Goal: Information Seeking & Learning: Learn about a topic

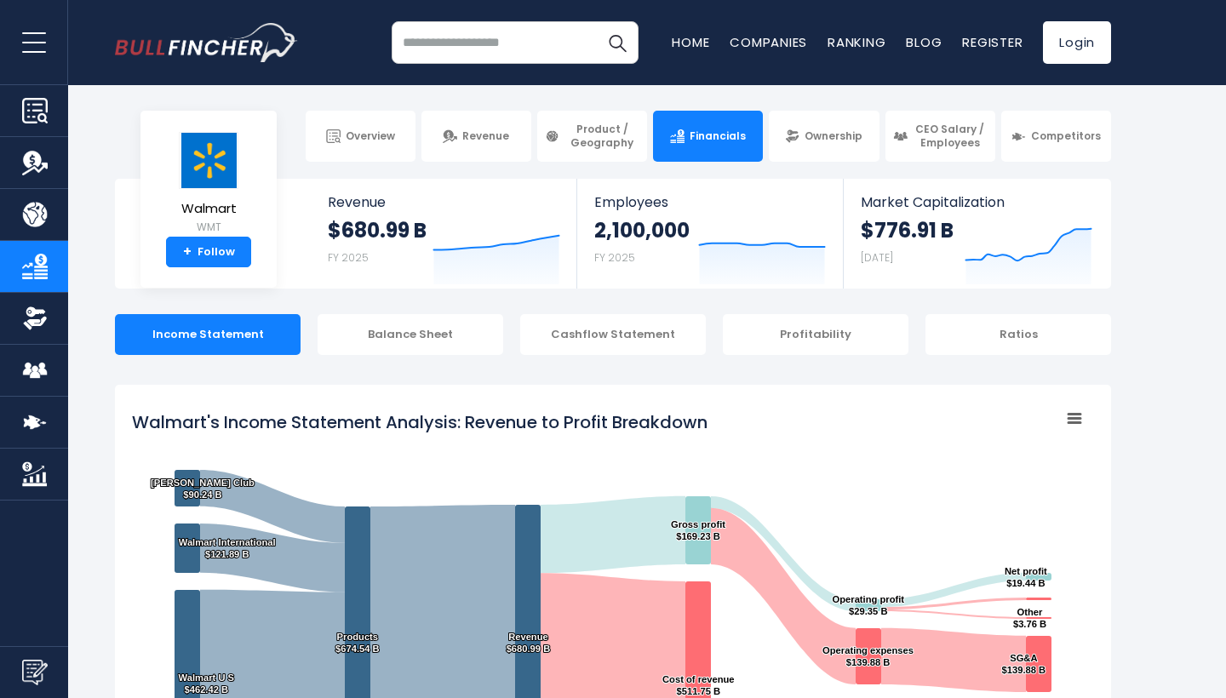
click at [505, 44] on input "search" at bounding box center [515, 42] width 247 height 43
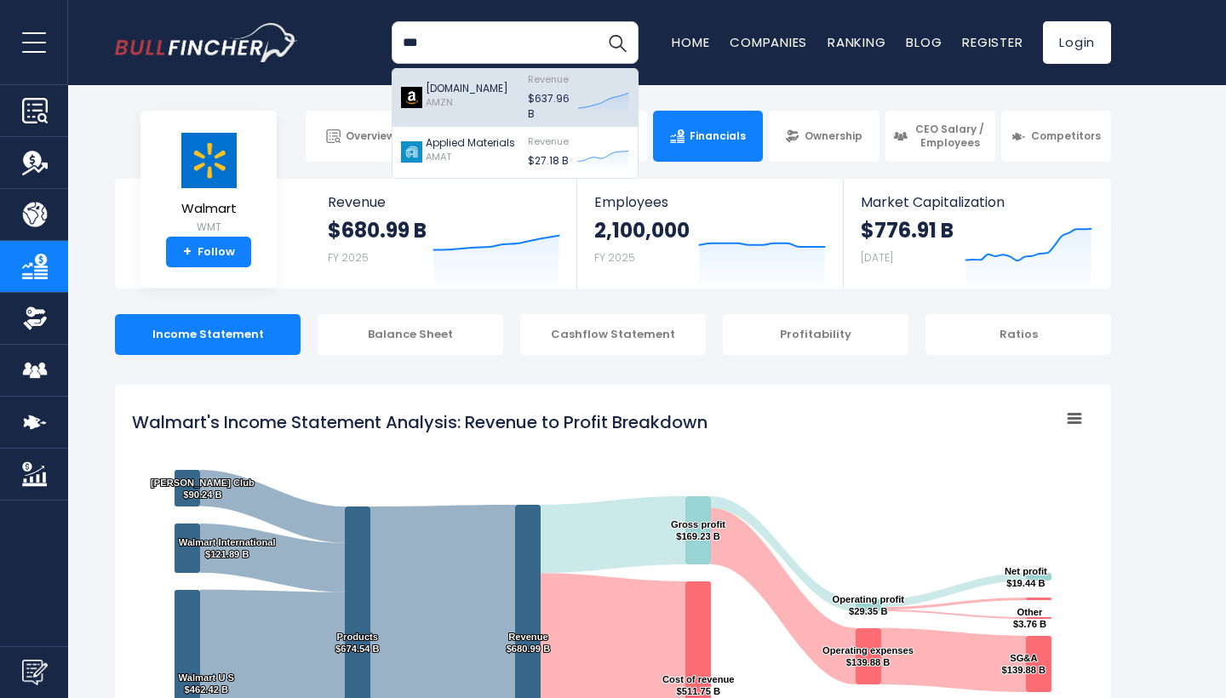
type input "***"
click at [478, 94] on p "Amazon.com" at bounding box center [467, 88] width 83 height 15
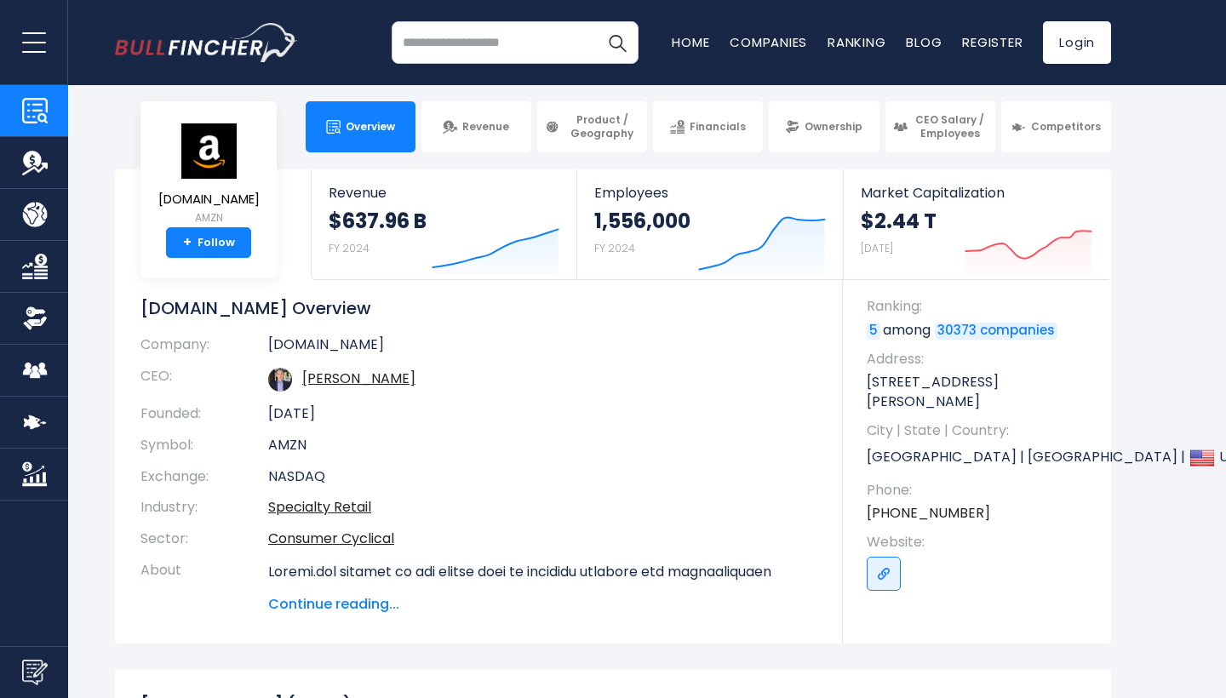
scroll to position [12, 0]
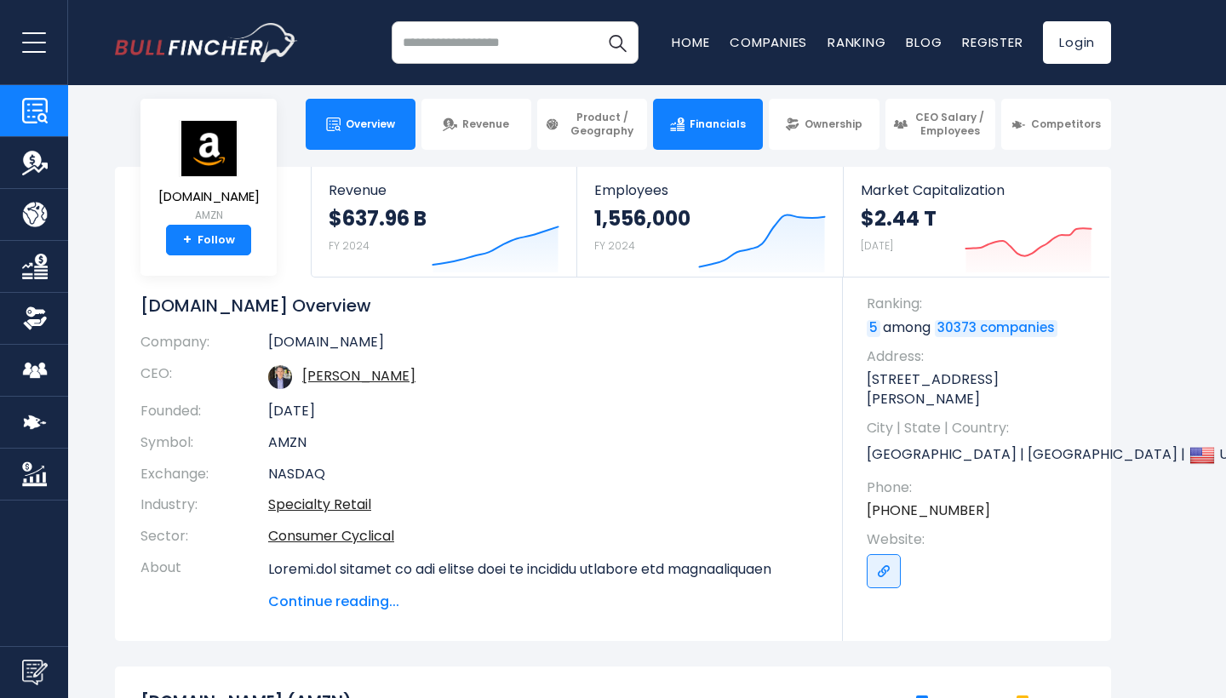
click at [721, 124] on span "Financials" at bounding box center [718, 124] width 56 height 14
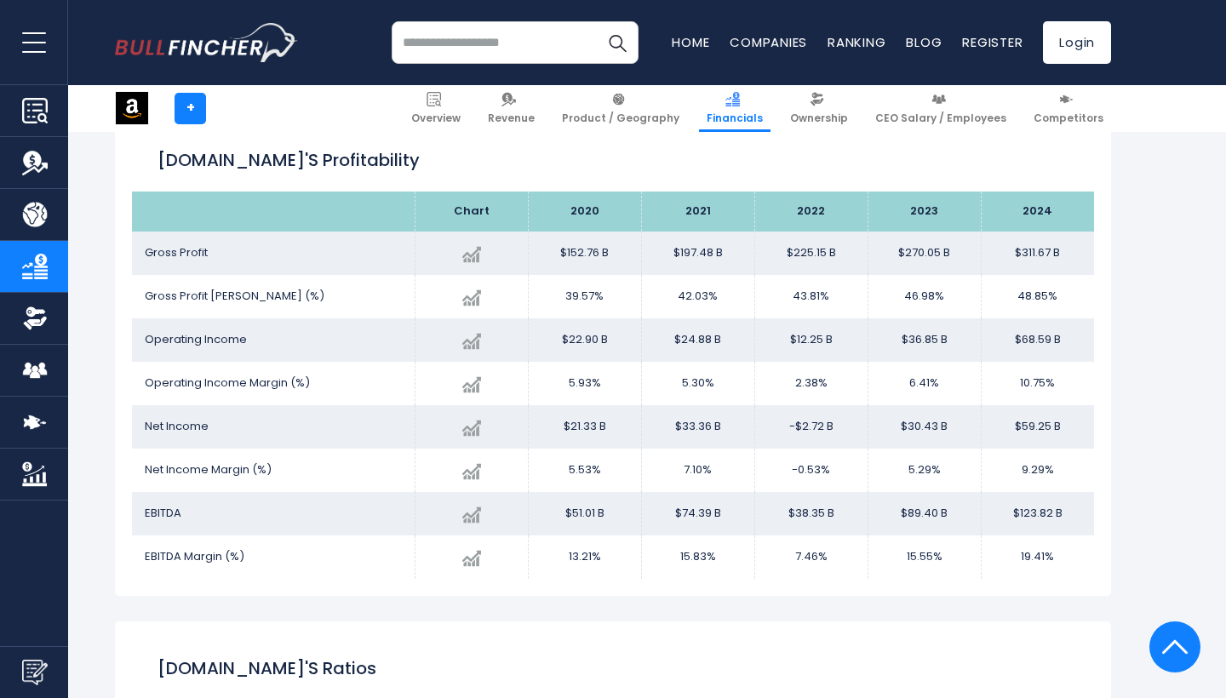
scroll to position [2828, 0]
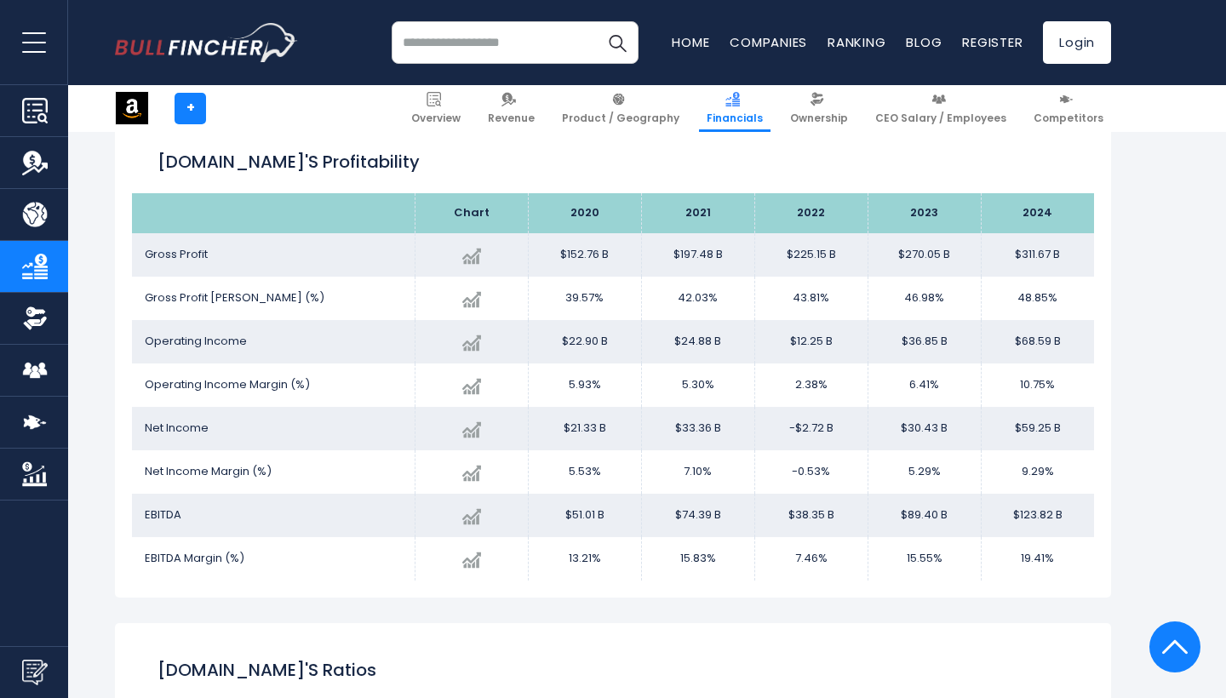
click at [508, 56] on input "search" at bounding box center [515, 42] width 247 height 43
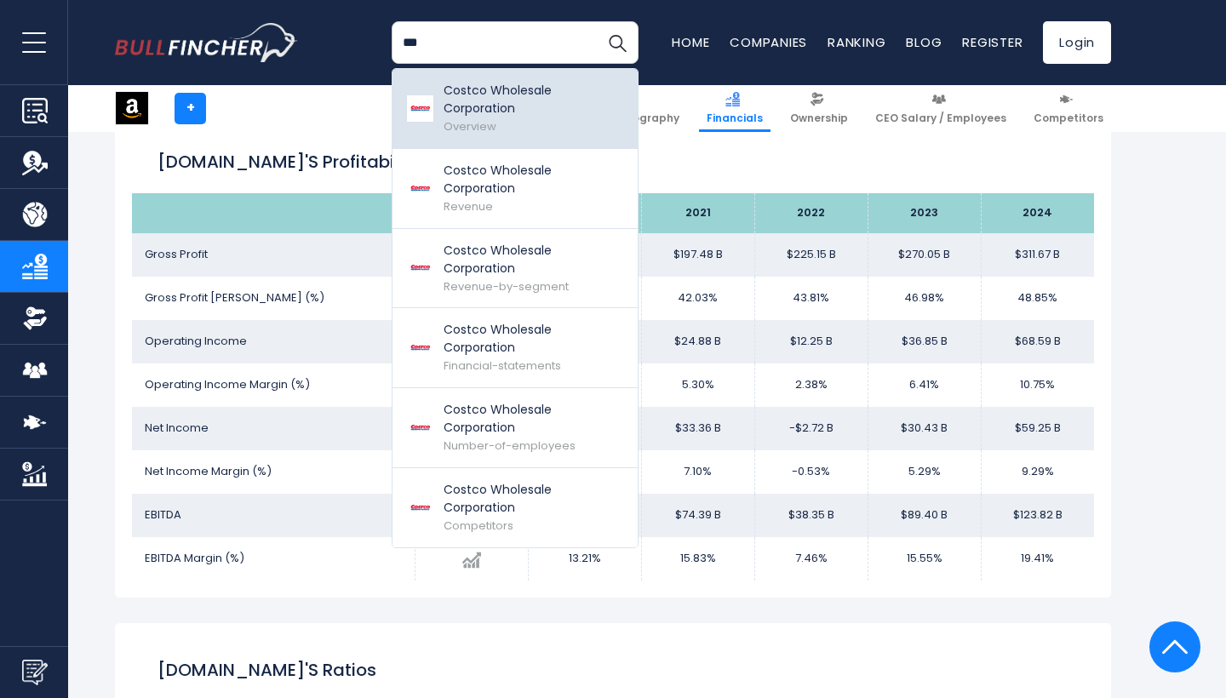
type input "***"
click at [471, 102] on p "Costco Wholesale Corporation" at bounding box center [534, 100] width 181 height 36
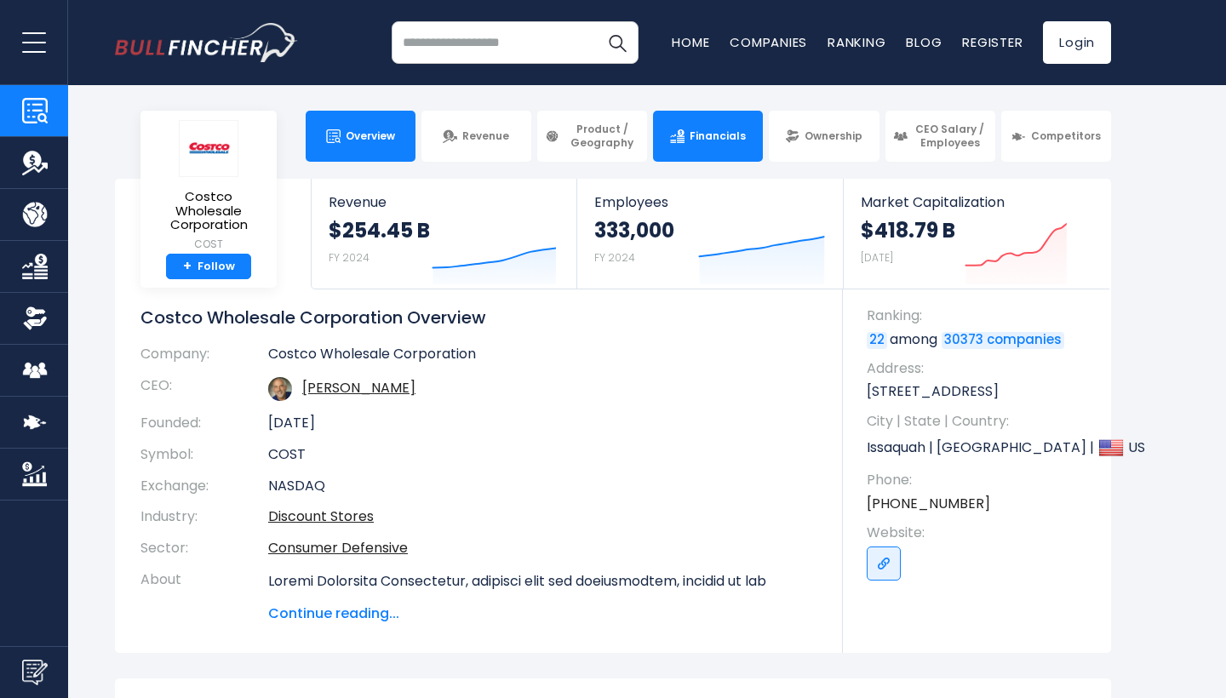
click at [725, 150] on link "Financials" at bounding box center [708, 136] width 110 height 51
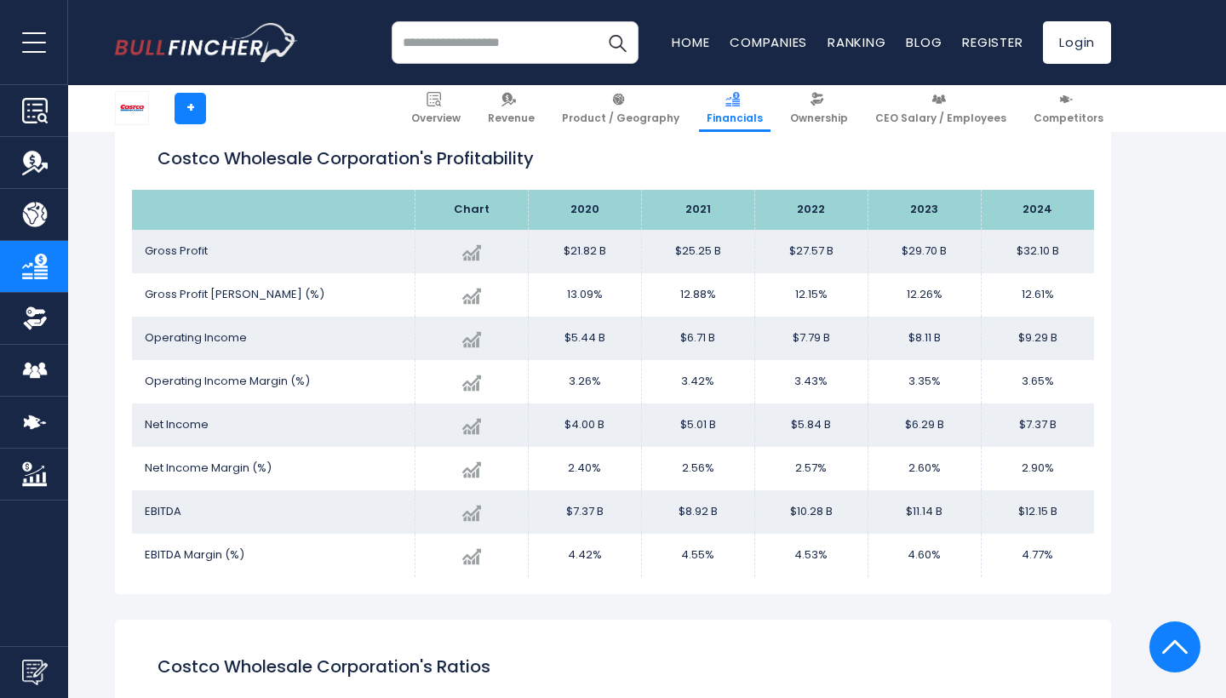
scroll to position [2833, 0]
click at [500, 45] on input "search" at bounding box center [515, 42] width 247 height 43
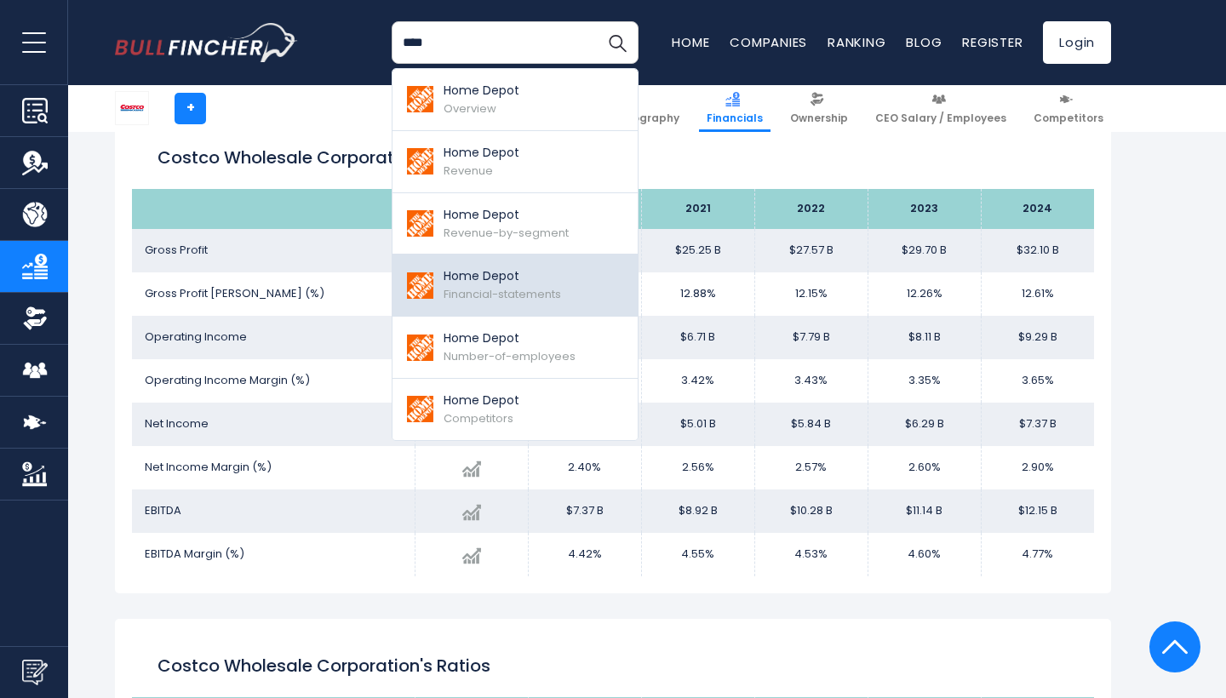
type input "****"
click at [451, 267] on p "Home Depot" at bounding box center [502, 276] width 117 height 18
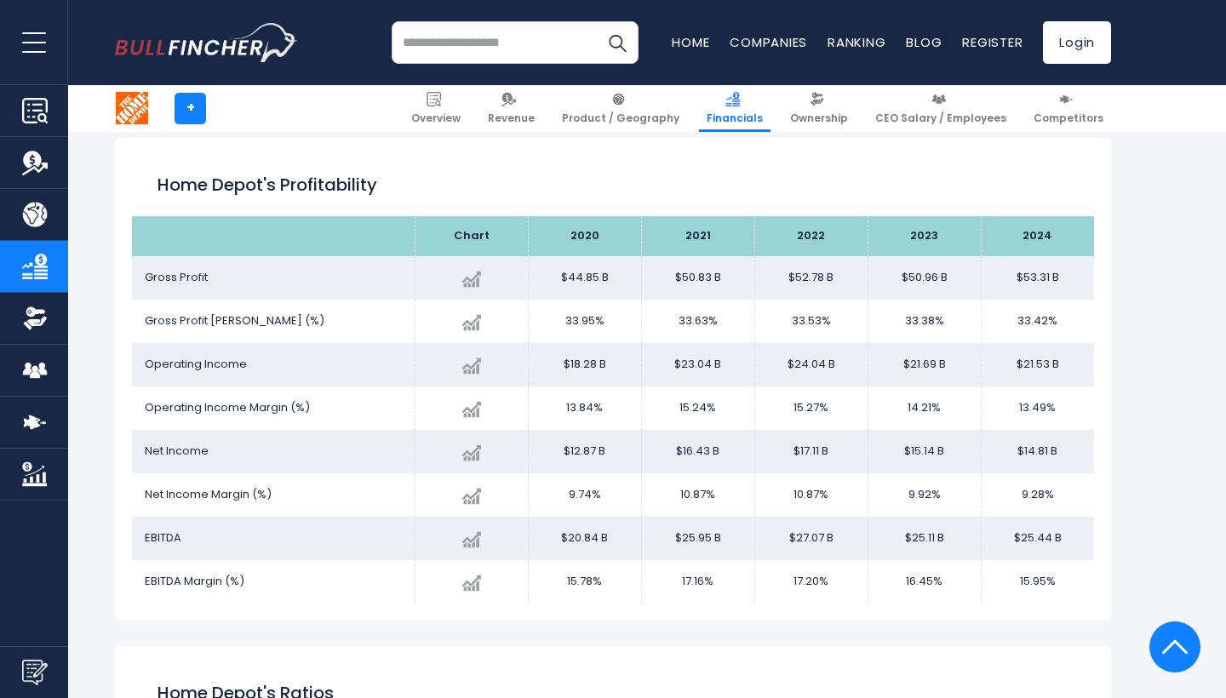
scroll to position [2810, 0]
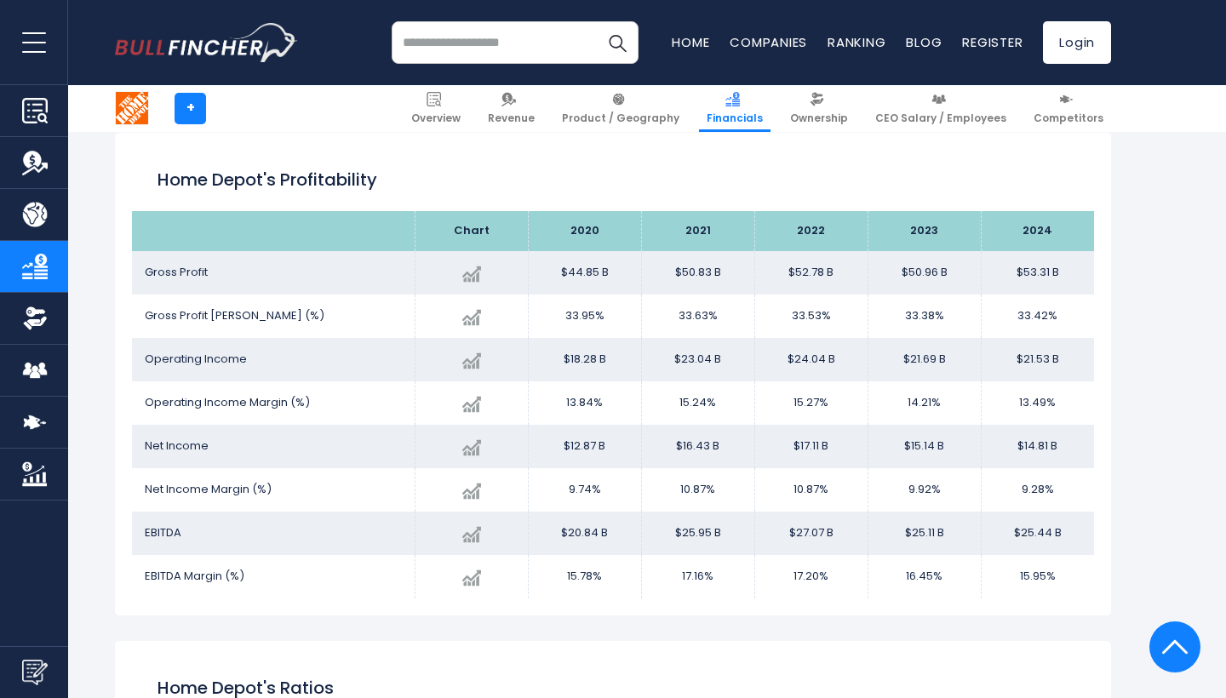
click at [451, 36] on input "search" at bounding box center [515, 42] width 247 height 43
type input "*"
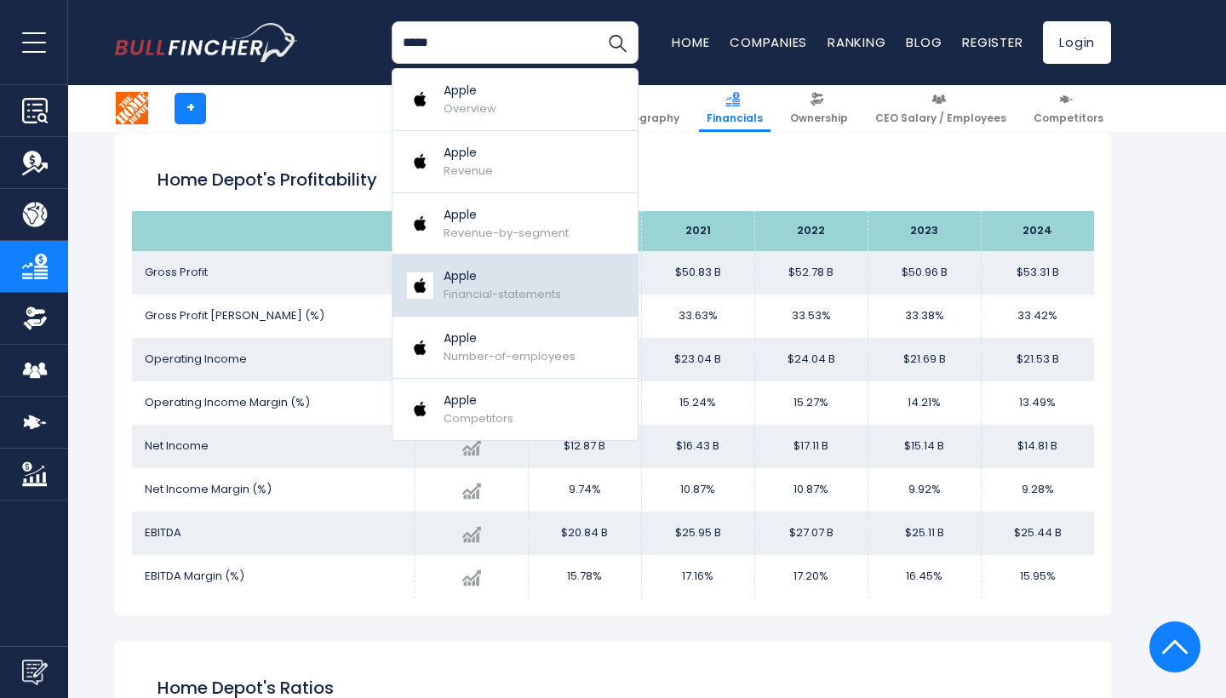
type input "*****"
click at [496, 269] on p "Apple" at bounding box center [502, 276] width 117 height 18
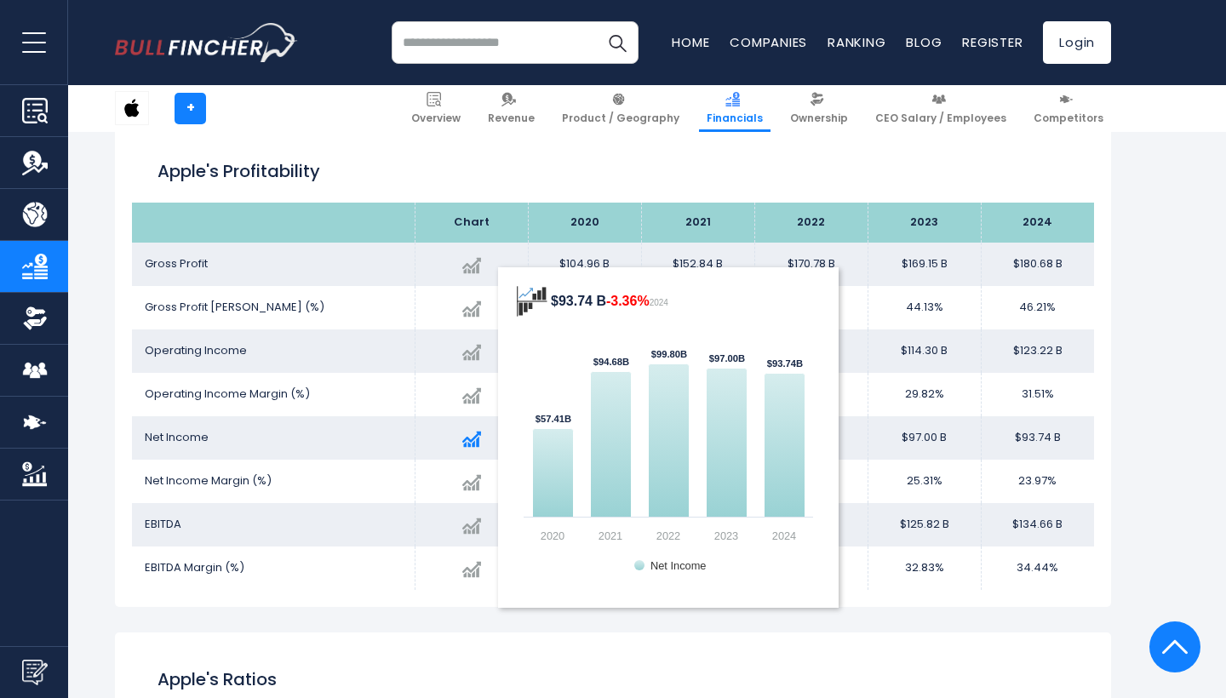
scroll to position [2817, 0]
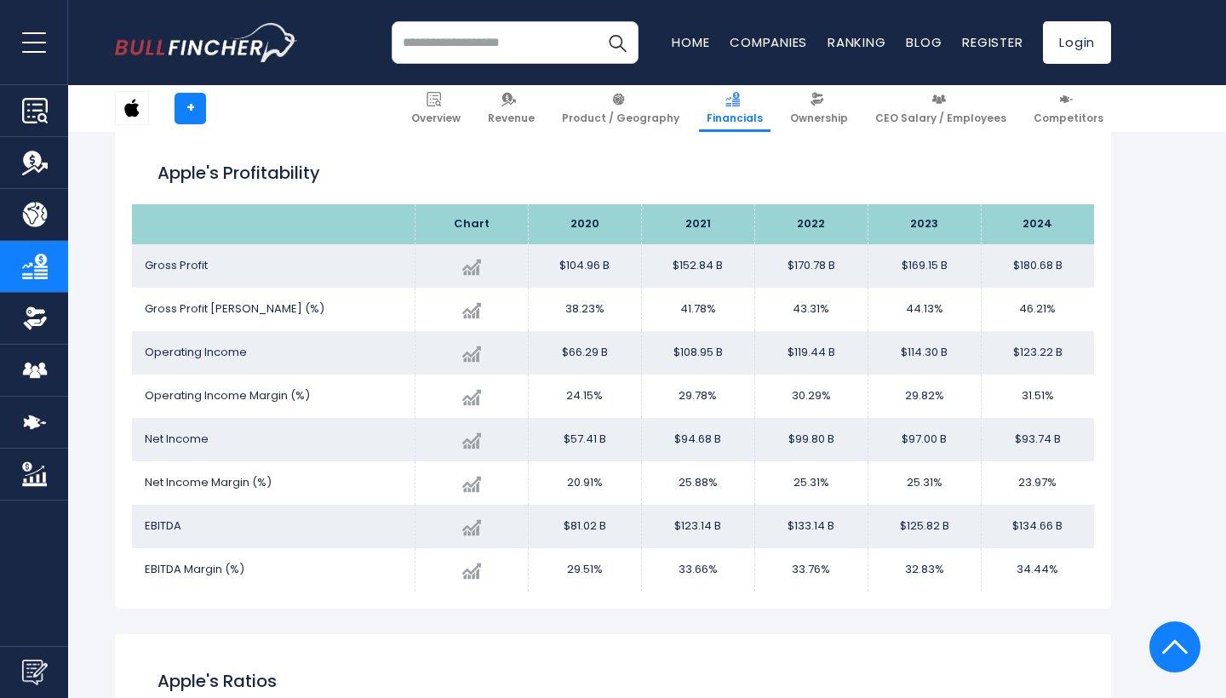
click at [478, 54] on input "search" at bounding box center [515, 42] width 247 height 43
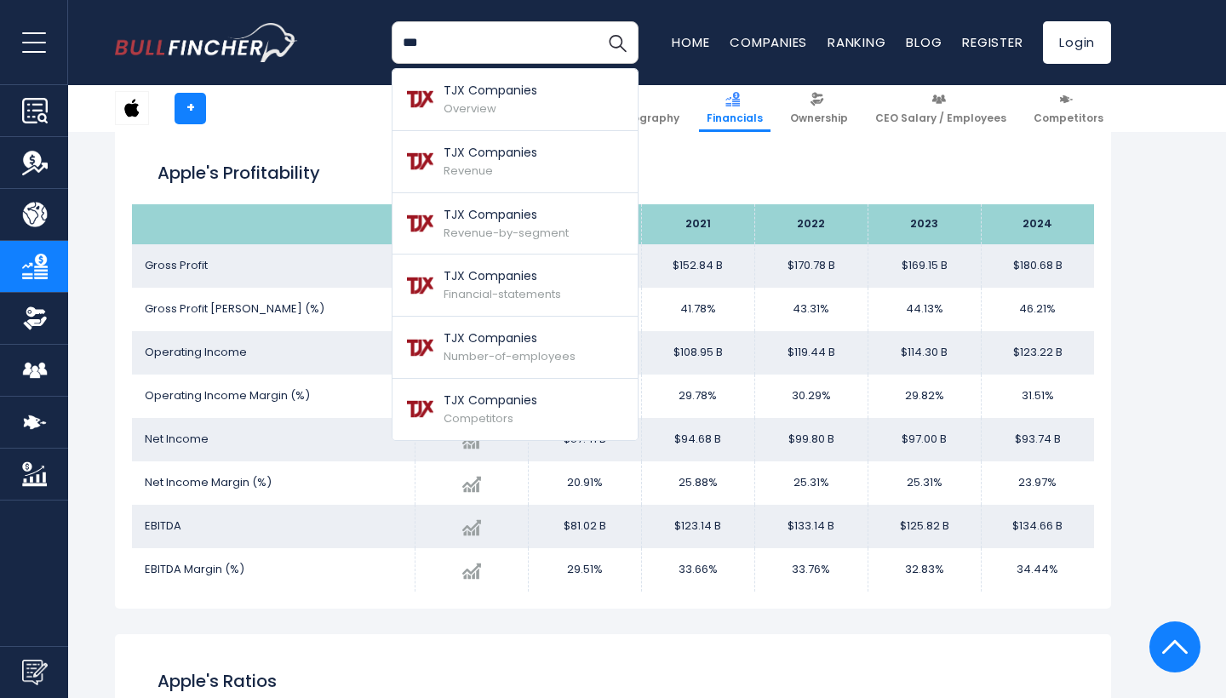
type input "***"
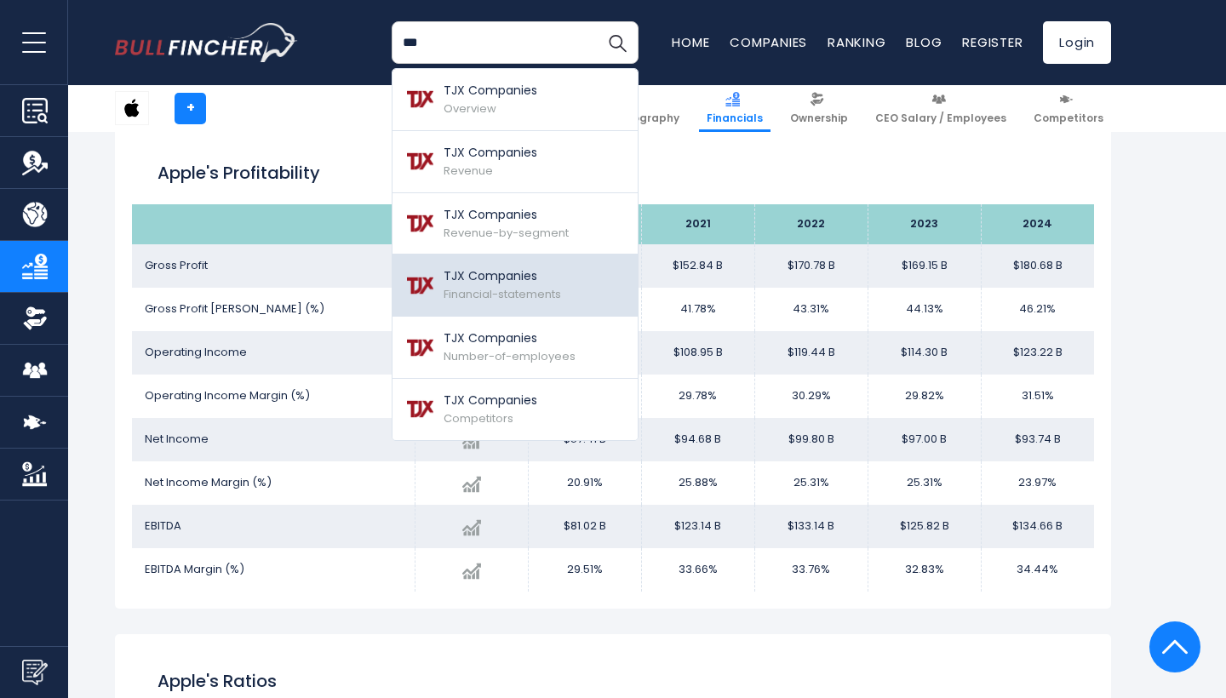
drag, startPoint x: 478, startPoint y: 54, endPoint x: 526, endPoint y: 275, distance: 226.4
click at [526, 275] on p "TJX Companies" at bounding box center [502, 276] width 117 height 18
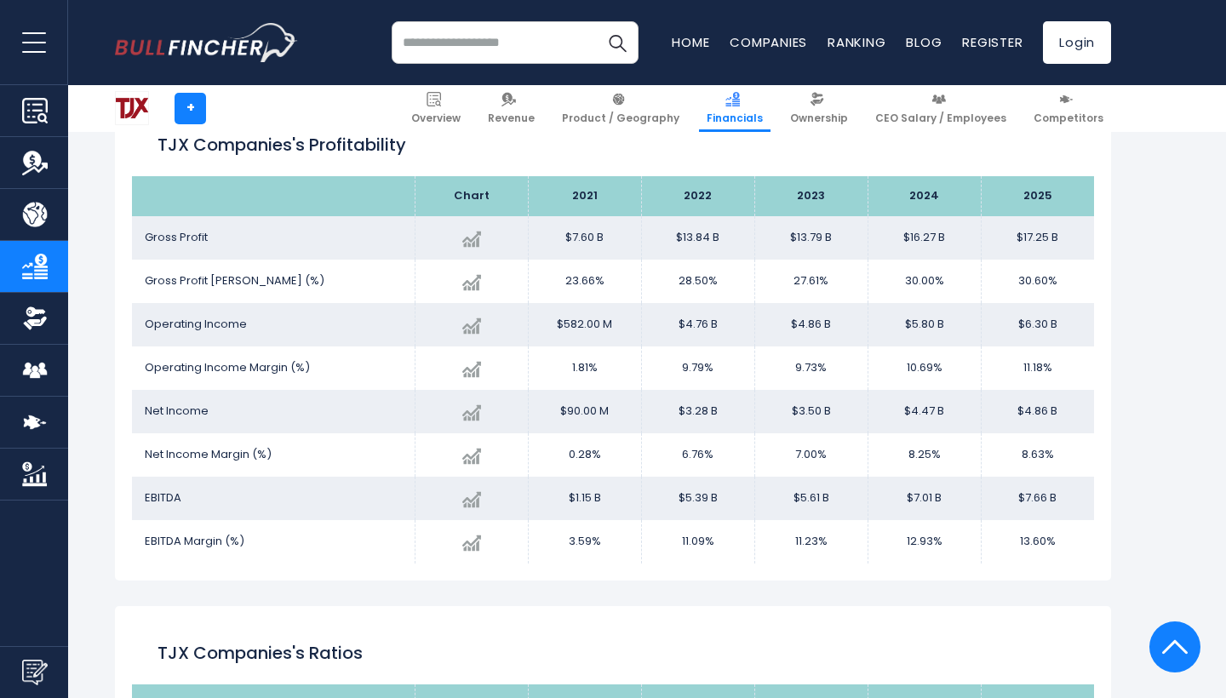
scroll to position [2844, 0]
click at [502, 57] on input "search" at bounding box center [515, 42] width 247 height 43
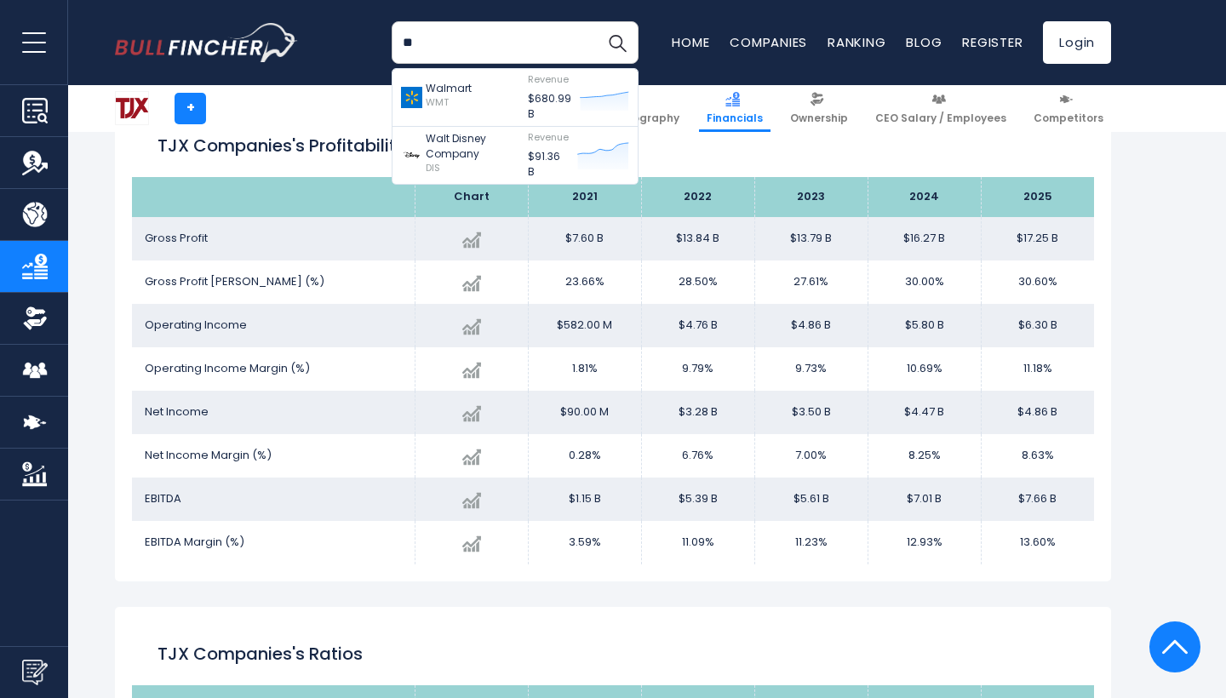
type input "*"
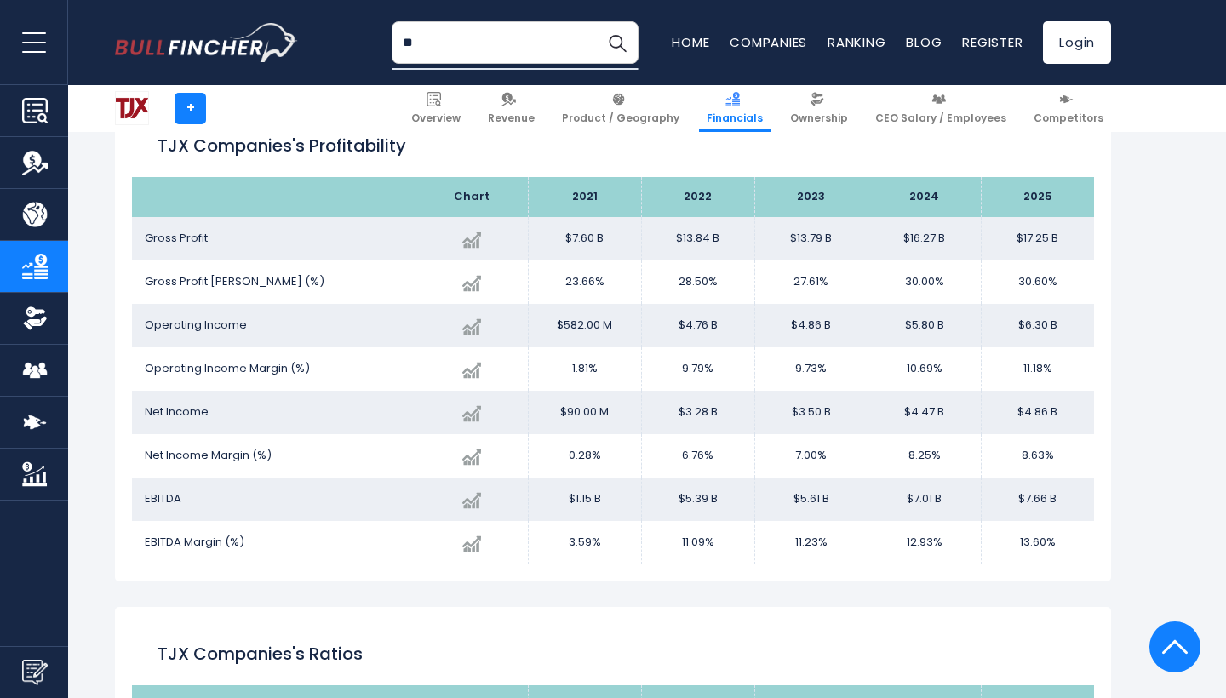
type input "*"
